Goal: Task Accomplishment & Management: Use online tool/utility

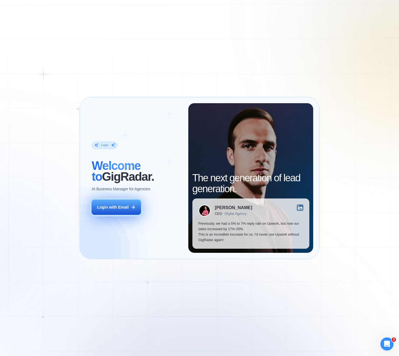
click at [105, 207] on div "Login with Email" at bounding box center [112, 206] width 31 height 5
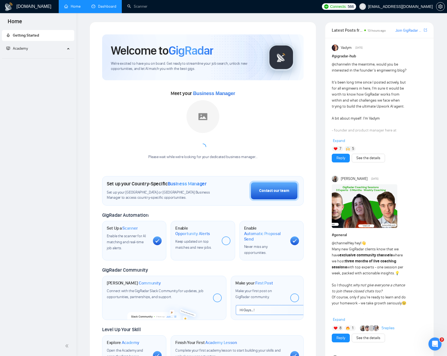
click at [104, 9] on link "Dashboard" at bounding box center [103, 6] width 25 height 5
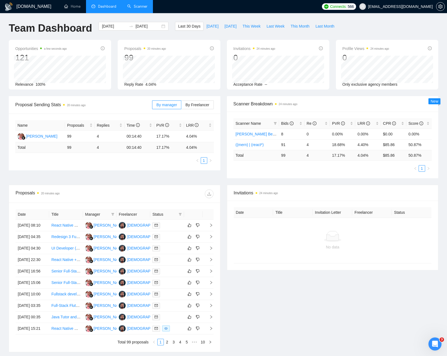
click at [127, 5] on link "Scanner" at bounding box center [137, 6] width 20 height 5
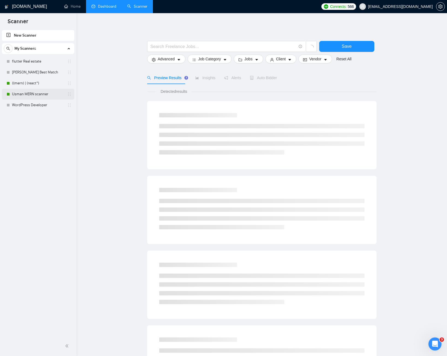
click at [20, 89] on link "Usman MERN scanner" at bounding box center [38, 94] width 52 height 11
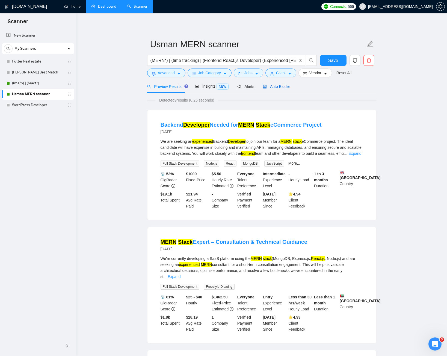
click at [272, 86] on span "Auto Bidder" at bounding box center [276, 86] width 27 height 4
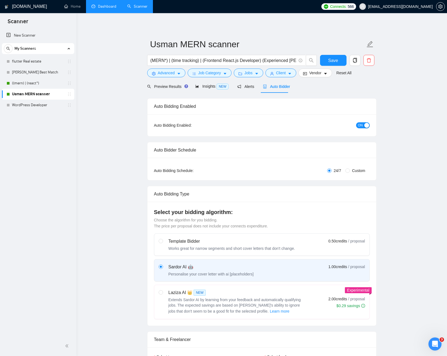
checkbox input "true"
click at [174, 75] on span "Advanced" at bounding box center [166, 73] width 17 height 6
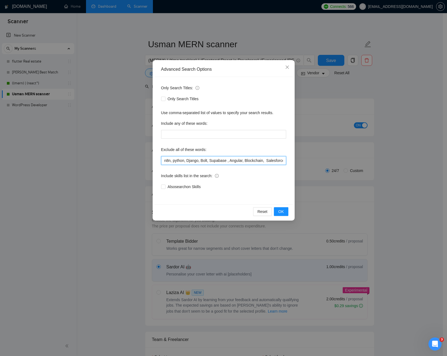
click at [243, 164] on input "n8n, python, Django, Bolt, Supabase , Angular, Blockchain, Salesforce Developer…" at bounding box center [223, 160] width 125 height 9
paste input "Senior Full-Stack Engineer (Svelte, Golang, Claude Code)"
click at [282, 162] on input "n8n, python, Django, Bolt, Supabase , Angular, Blockchain, Salesforce Developer…" at bounding box center [223, 160] width 125 height 9
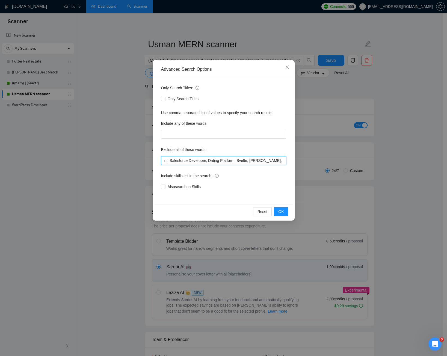
scroll to position [0, 94]
type input "n8n, python, Django, Bolt, Supabase , Angular, Blockchain, Salesforce Developer…"
click at [287, 213] on button "OK" at bounding box center [281, 211] width 14 height 9
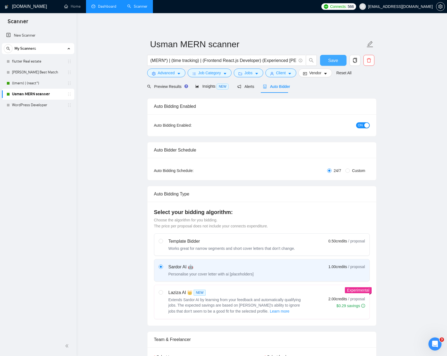
click at [329, 61] on span "Save" at bounding box center [333, 60] width 10 height 7
click at [23, 84] on link "((mern) | (react*)" at bounding box center [38, 83] width 52 height 11
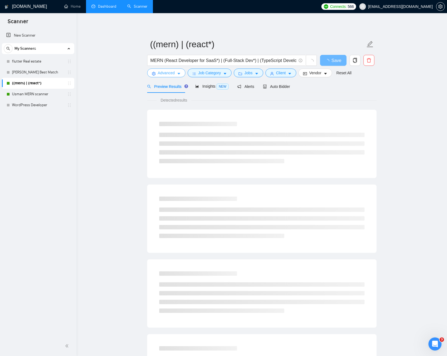
click at [174, 70] on span "Advanced" at bounding box center [166, 73] width 17 height 6
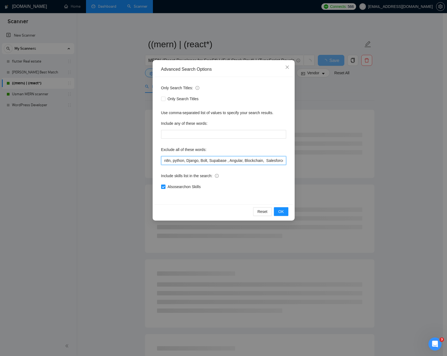
click at [218, 161] on input "n8n, python, Django, Bolt, Supabase , Angular, Blockchain, Salesforce Developer…" at bounding box center [223, 160] width 125 height 9
paste input ", Svelte, Golang, Claude Code"
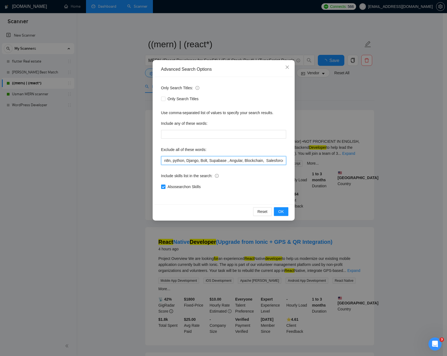
scroll to position [0, 94]
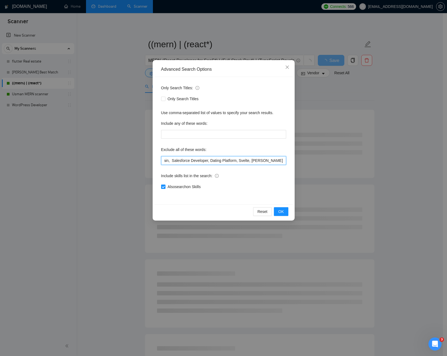
click at [188, 165] on input "n8n, python, Django, Bolt, Supabase , Angular, Blockchain, Salesforce Developer…" at bounding box center [223, 160] width 125 height 9
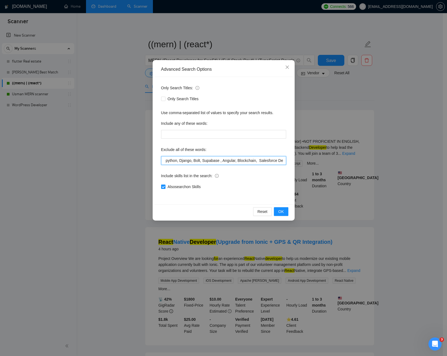
scroll to position [0, 0]
type input "n8n, python, Django, Bolt, Supabase , Angular, Blockchain, Salesforce Developer…"
click at [281, 211] on span "OK" at bounding box center [280, 212] width 5 height 6
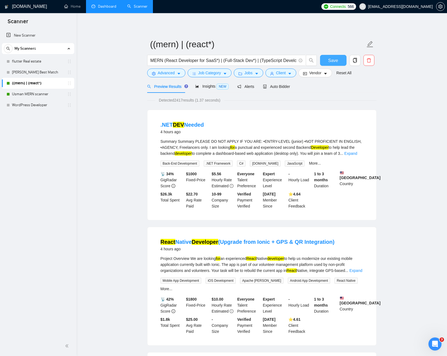
click at [328, 61] on button "Save" at bounding box center [333, 60] width 26 height 11
